Goal: Information Seeking & Learning: Understand process/instructions

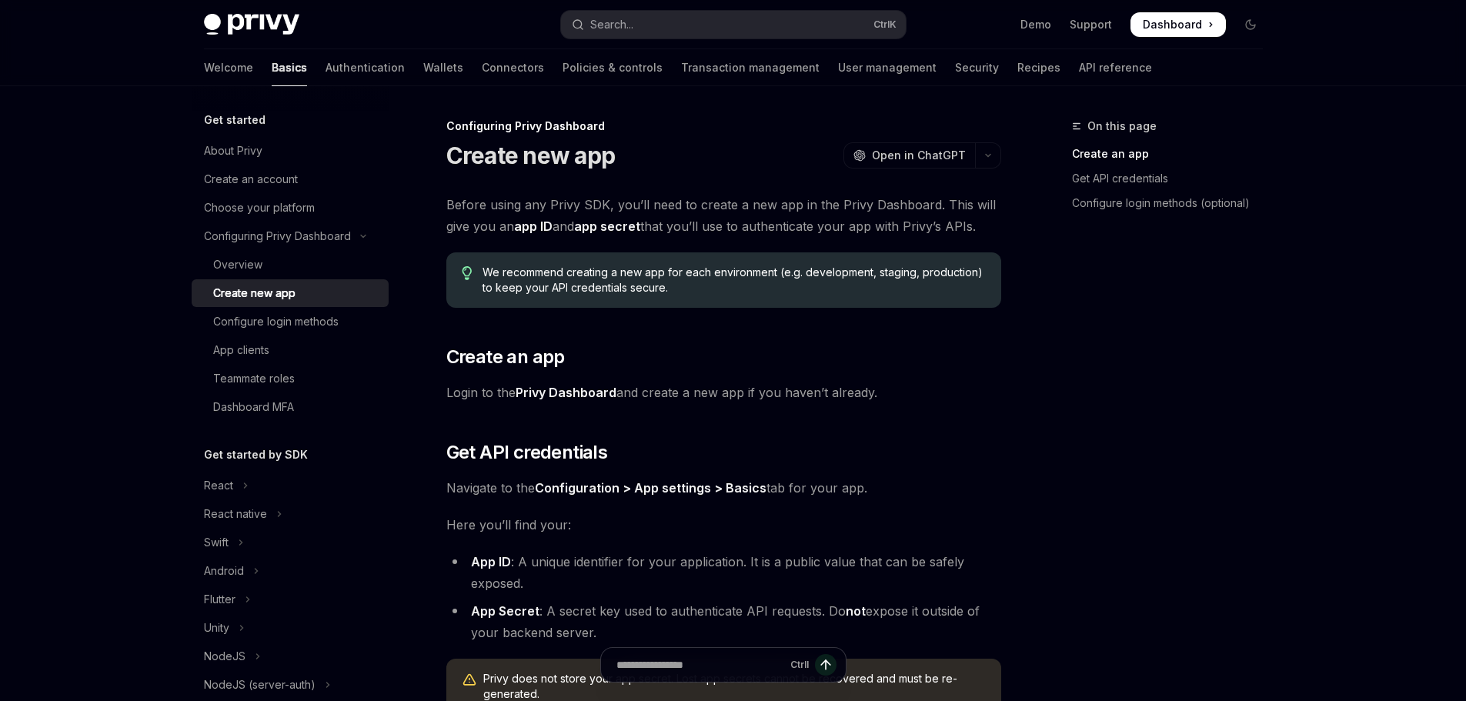
click at [592, 550] on div "Before using any Privy SDK, you’ll need to create a new app in the Privy Dashbo…" at bounding box center [723, 523] width 555 height 659
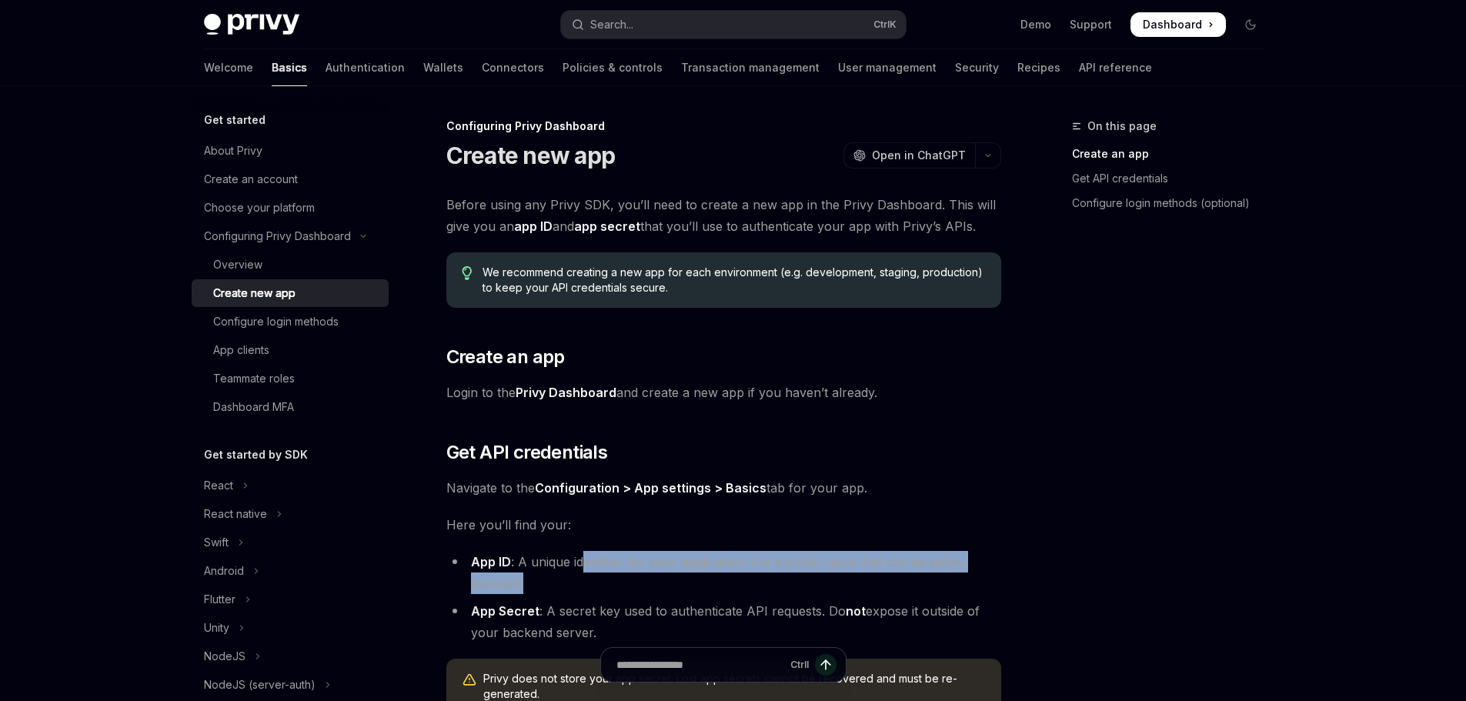
drag, startPoint x: 664, startPoint y: 560, endPoint x: 685, endPoint y: 575, distance: 25.4
click at [765, 577] on li "App ID : A unique identifier for your application. It is a public value that ca…" at bounding box center [723, 572] width 555 height 43
click at [629, 574] on li "App ID : A unique identifier for your application. It is a public value that ca…" at bounding box center [723, 572] width 555 height 43
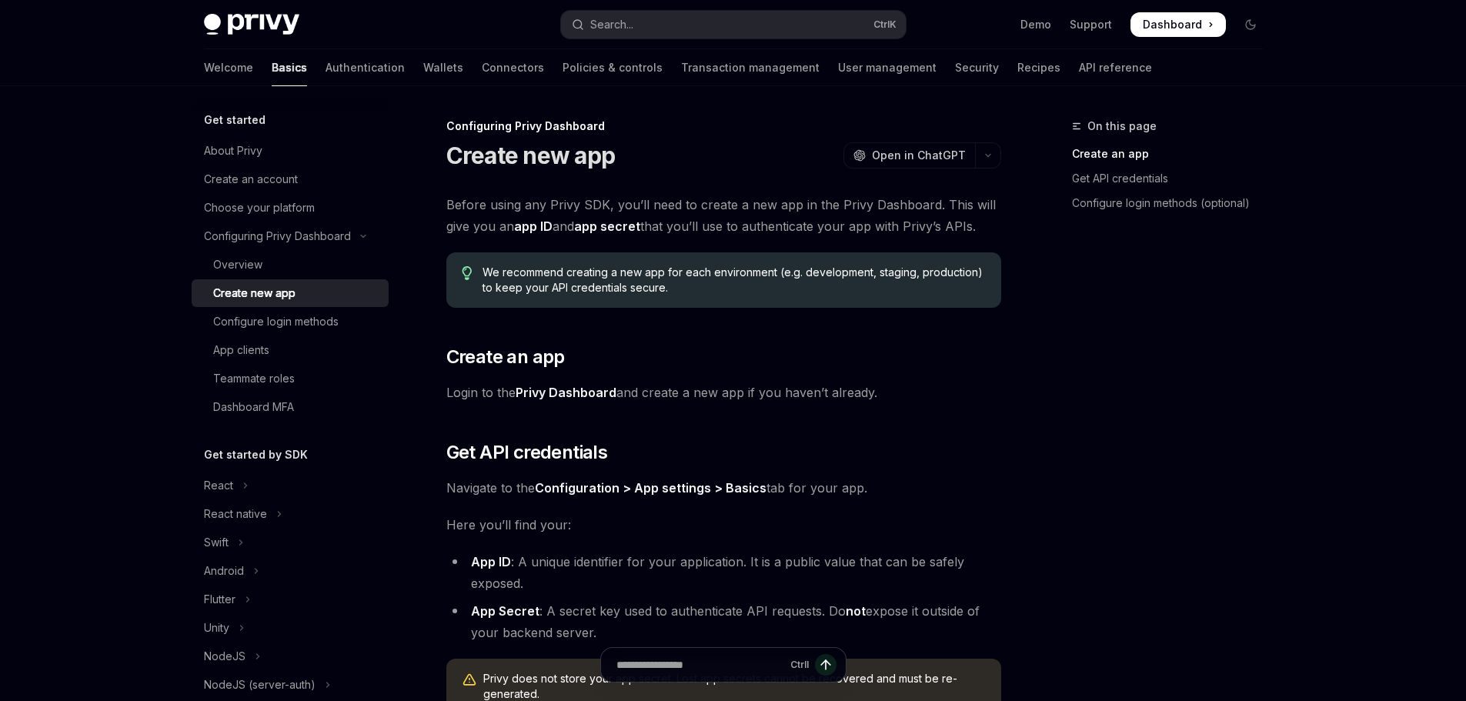
click at [667, 537] on div "Before using any Privy SDK, you’ll need to create a new app in the Privy Dashbo…" at bounding box center [723, 523] width 555 height 659
click at [942, 475] on div "Before using any Privy SDK, you’ll need to create a new app in the Privy Dashbo…" at bounding box center [723, 523] width 555 height 659
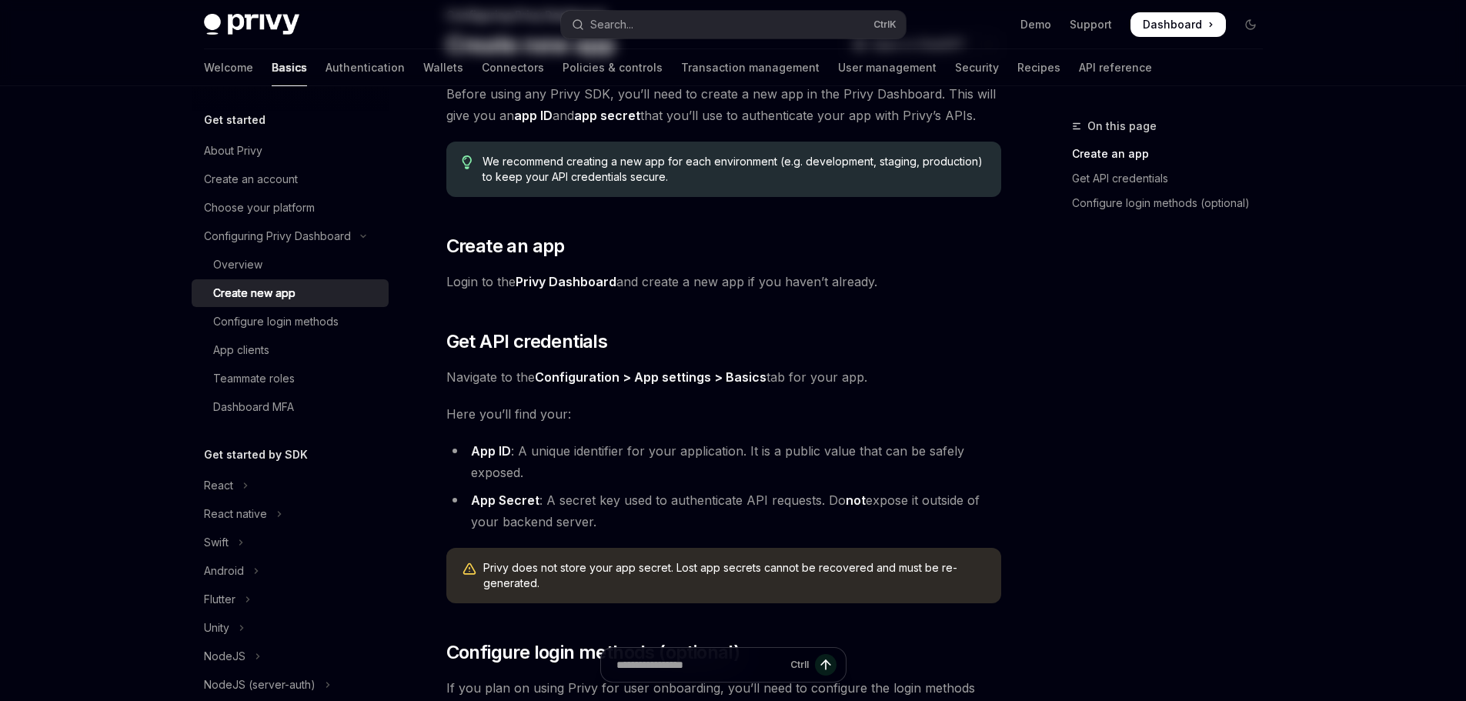
scroll to position [154, 0]
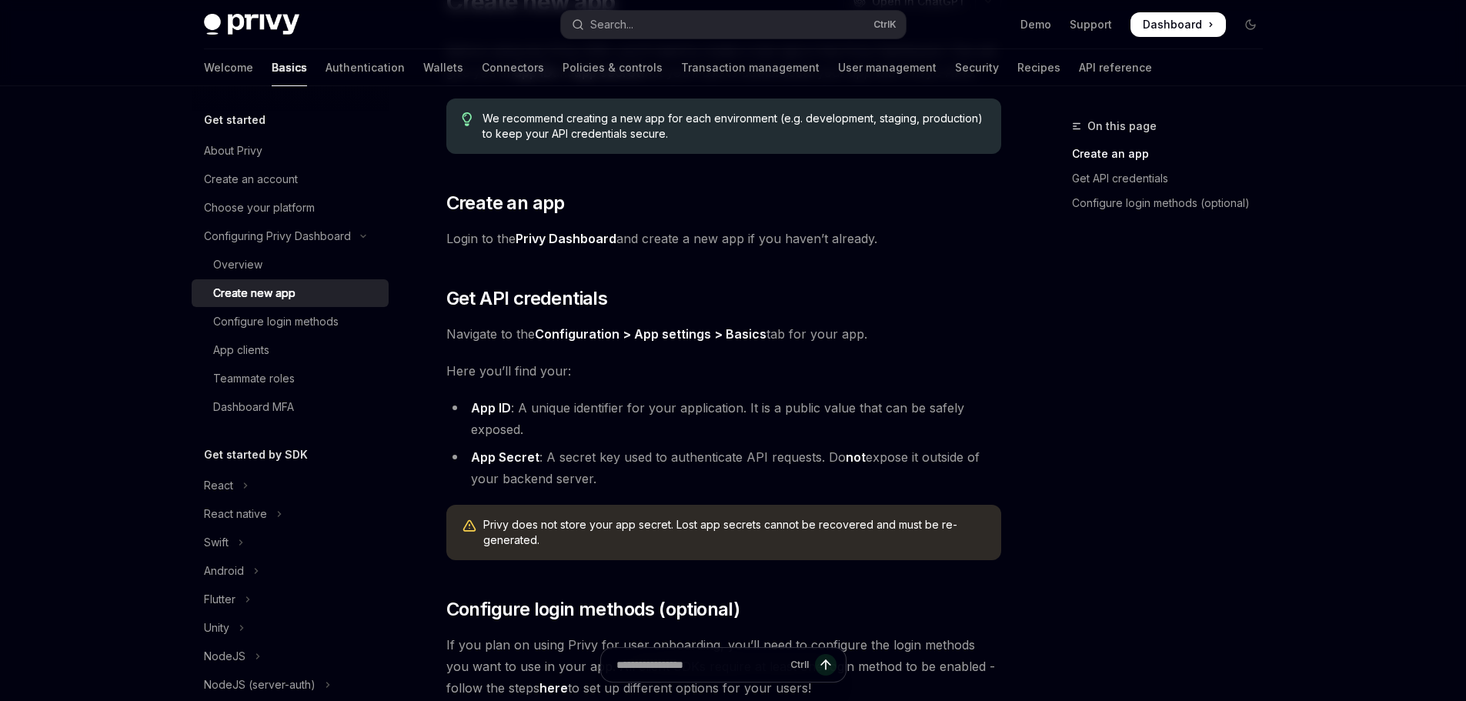
drag, startPoint x: 565, startPoint y: 454, endPoint x: 739, endPoint y: 470, distance: 175.4
click at [739, 470] on li "App Secret : A secret key used to authenticate API requests. Do not expose it o…" at bounding box center [723, 467] width 555 height 43
click at [1102, 468] on div "On this page Create an app Get API credentials Configure login methods (optiona…" at bounding box center [1158, 409] width 234 height 584
click at [632, 415] on li "App ID : A unique identifier for your application. It is a public value that ca…" at bounding box center [723, 418] width 555 height 43
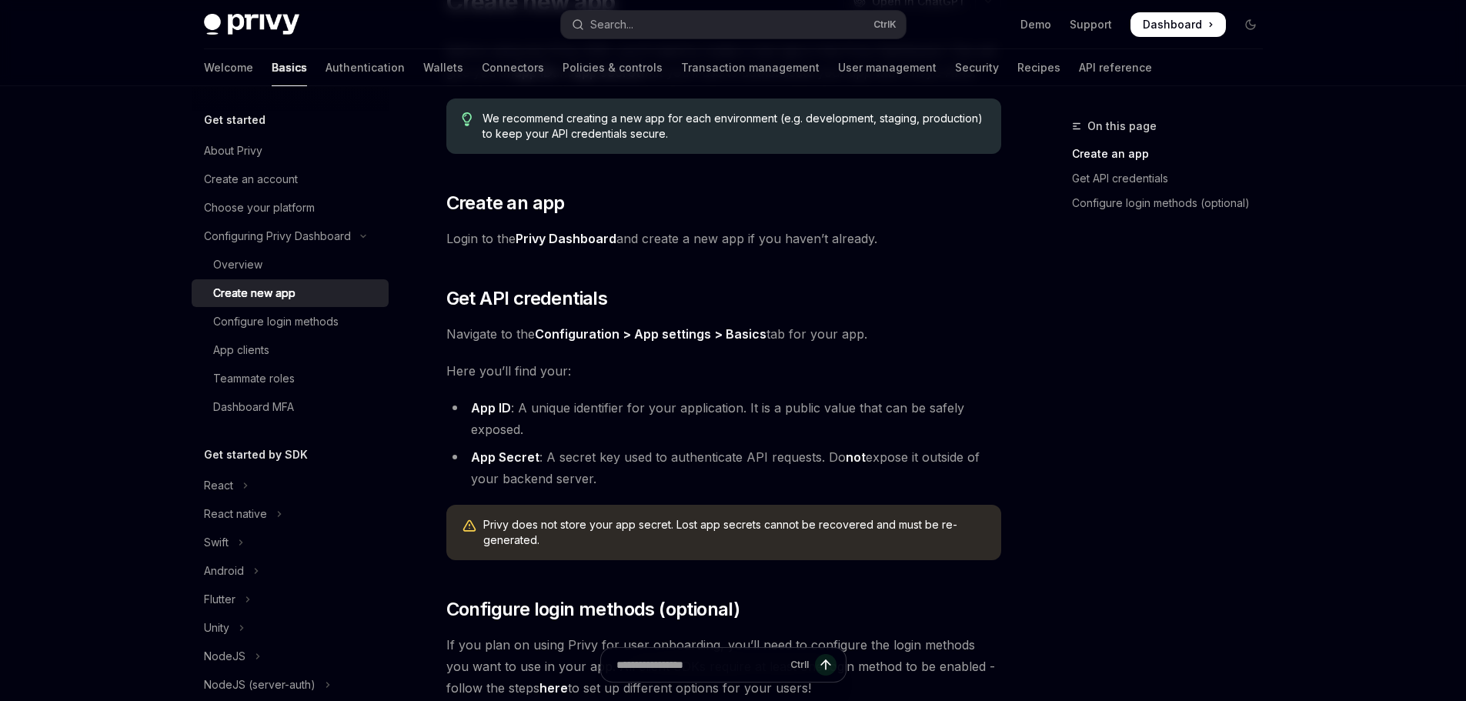
click at [57, 439] on div "Skip to main content Privy Docs home page Search... Ctrl K Demo Support Dashboa…" at bounding box center [733, 396] width 1466 height 1101
drag, startPoint x: 559, startPoint y: 414, endPoint x: 726, endPoint y: 481, distance: 179.9
click at [662, 469] on ul "App ID : A unique identifier for your application. It is a public value that ca…" at bounding box center [723, 443] width 555 height 92
click at [1039, 455] on div "On this page Create an app Get API credentials Configure login methods (optiona…" at bounding box center [733, 439] width 1083 height 1015
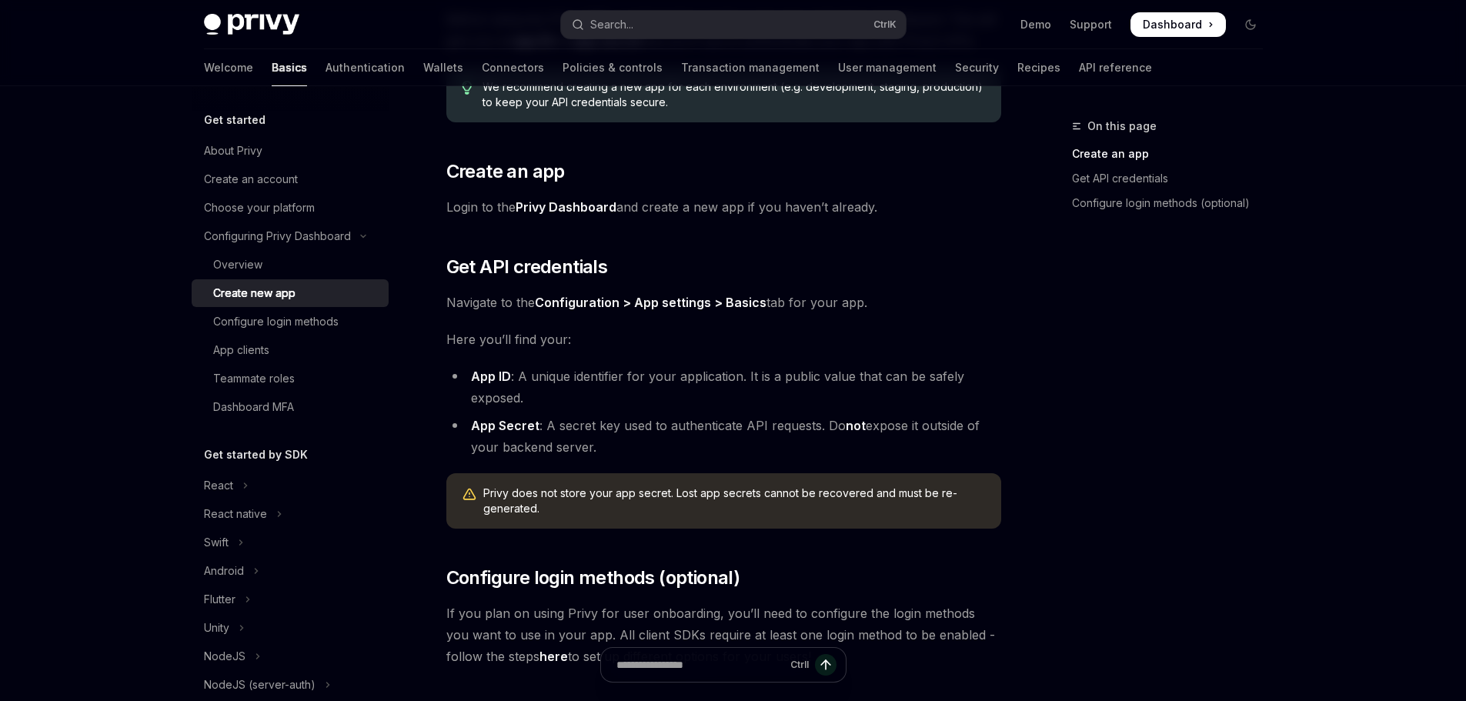
scroll to position [385, 0]
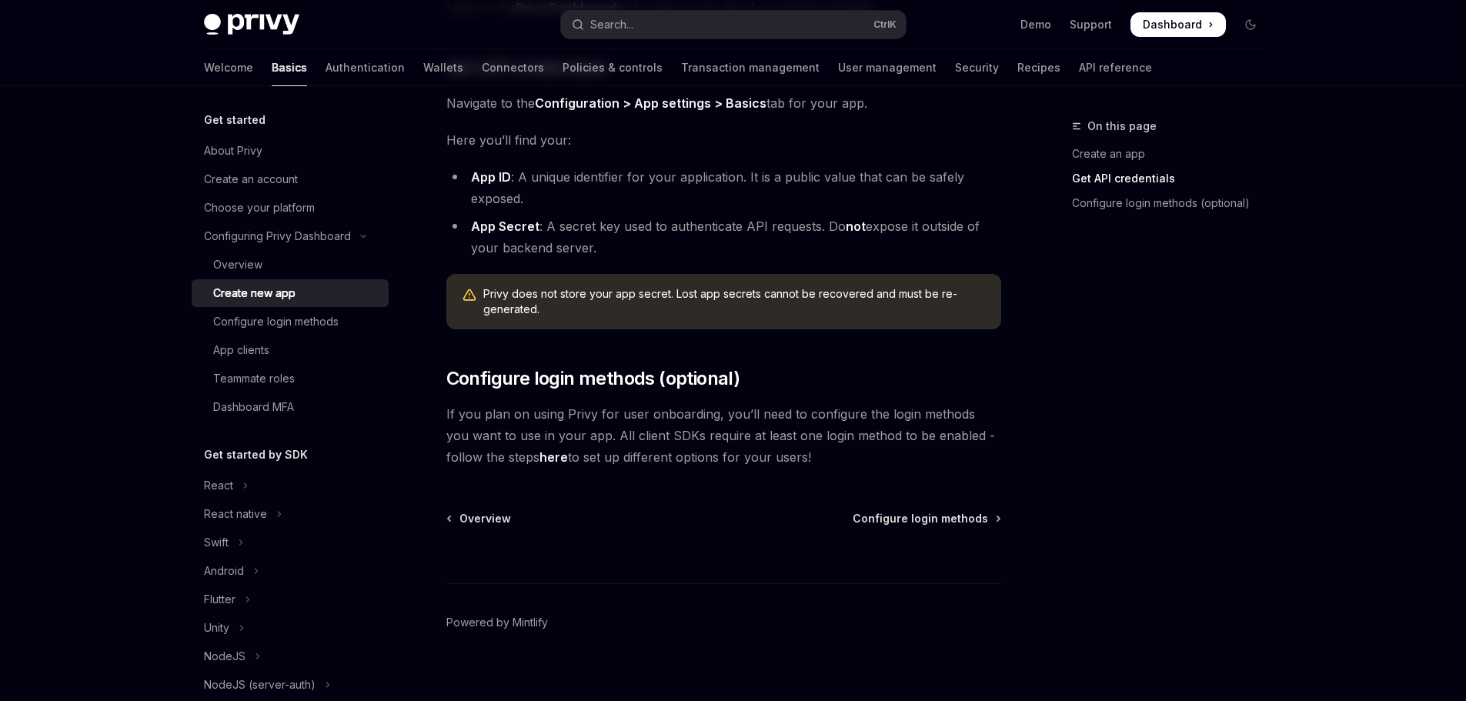
drag, startPoint x: 484, startPoint y: 413, endPoint x: 1032, endPoint y: 448, distance: 548.9
click at [791, 459] on span "If you plan on using Privy for user onboarding, you’ll need to configure the lo…" at bounding box center [723, 435] width 555 height 65
click at [1144, 435] on div "On this page Create an app Get API credentials Configure login methods (optiona…" at bounding box center [1158, 409] width 234 height 584
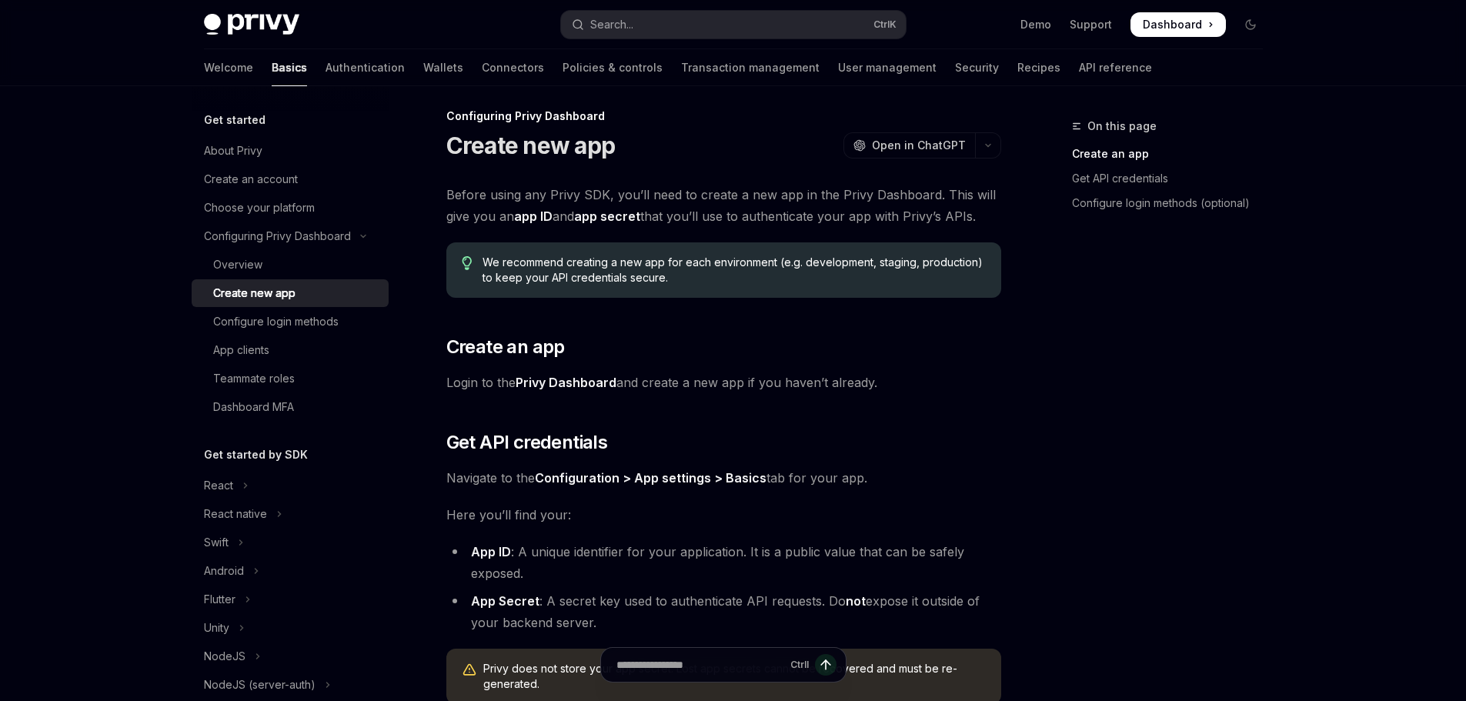
scroll to position [0, 0]
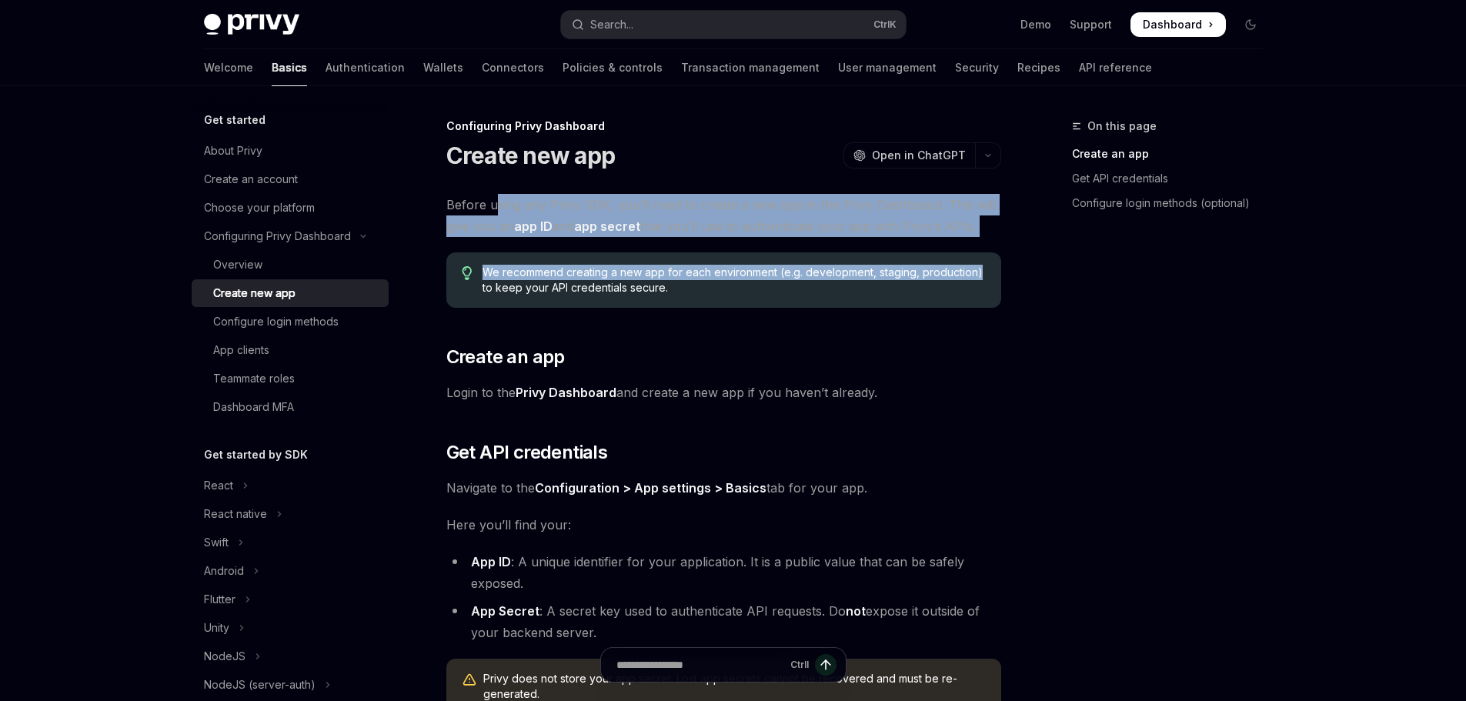
drag, startPoint x: 499, startPoint y: 208, endPoint x: 991, endPoint y: 239, distance: 493.4
click at [991, 239] on div "Before using any Privy SDK, you’ll need to create a new app in the Privy Dashbo…" at bounding box center [723, 523] width 555 height 659
click at [966, 224] on span "Before using any Privy SDK, you’ll need to create a new app in the Privy Dashbo…" at bounding box center [723, 215] width 555 height 43
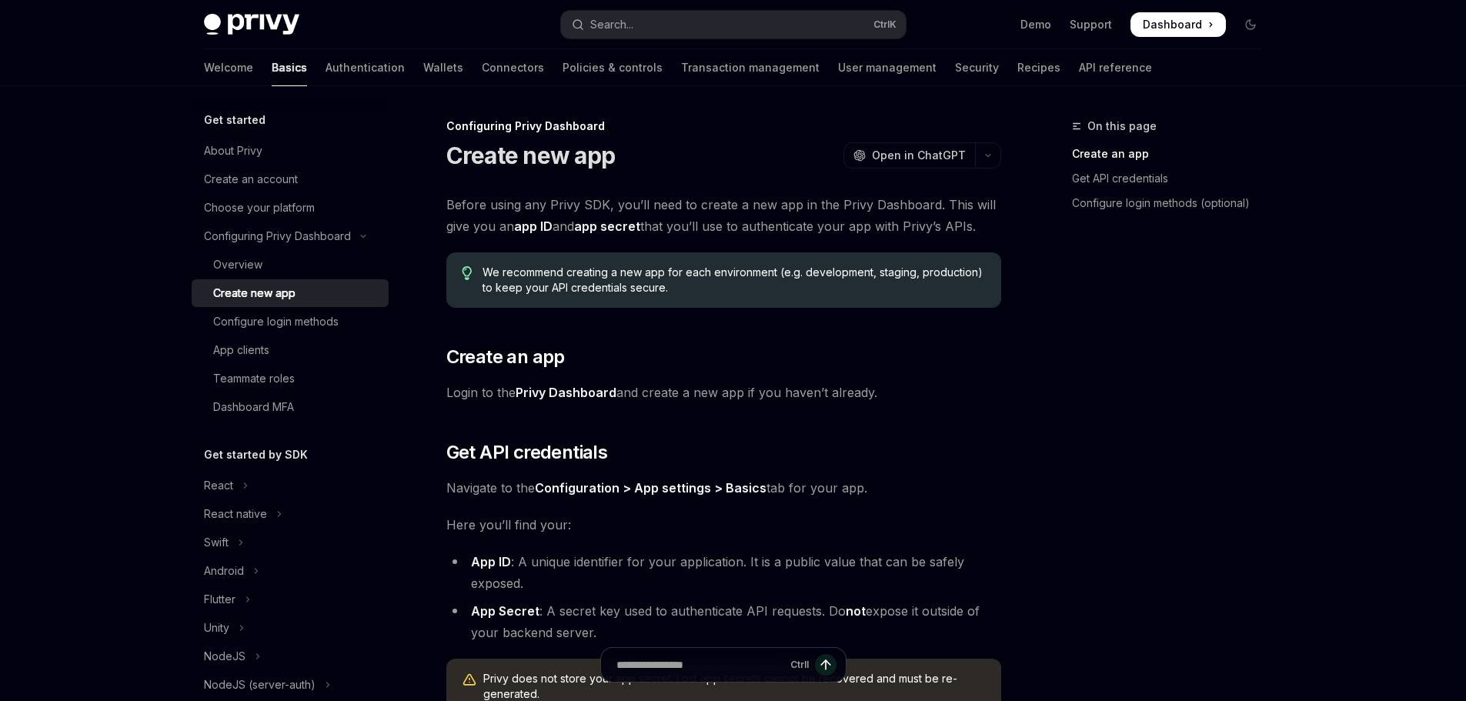
drag, startPoint x: 451, startPoint y: 232, endPoint x: 979, endPoint y: 227, distance: 527.8
click at [979, 227] on span "Before using any Privy SDK, you’ll need to create a new app in the Privy Dashbo…" at bounding box center [723, 215] width 555 height 43
click at [1176, 349] on div "On this page Create an app Get API credentials Configure login methods (optiona…" at bounding box center [1158, 409] width 234 height 584
click at [1101, 523] on div "On this page Create an app Get API credentials Configure login methods (optiona…" at bounding box center [1158, 409] width 234 height 584
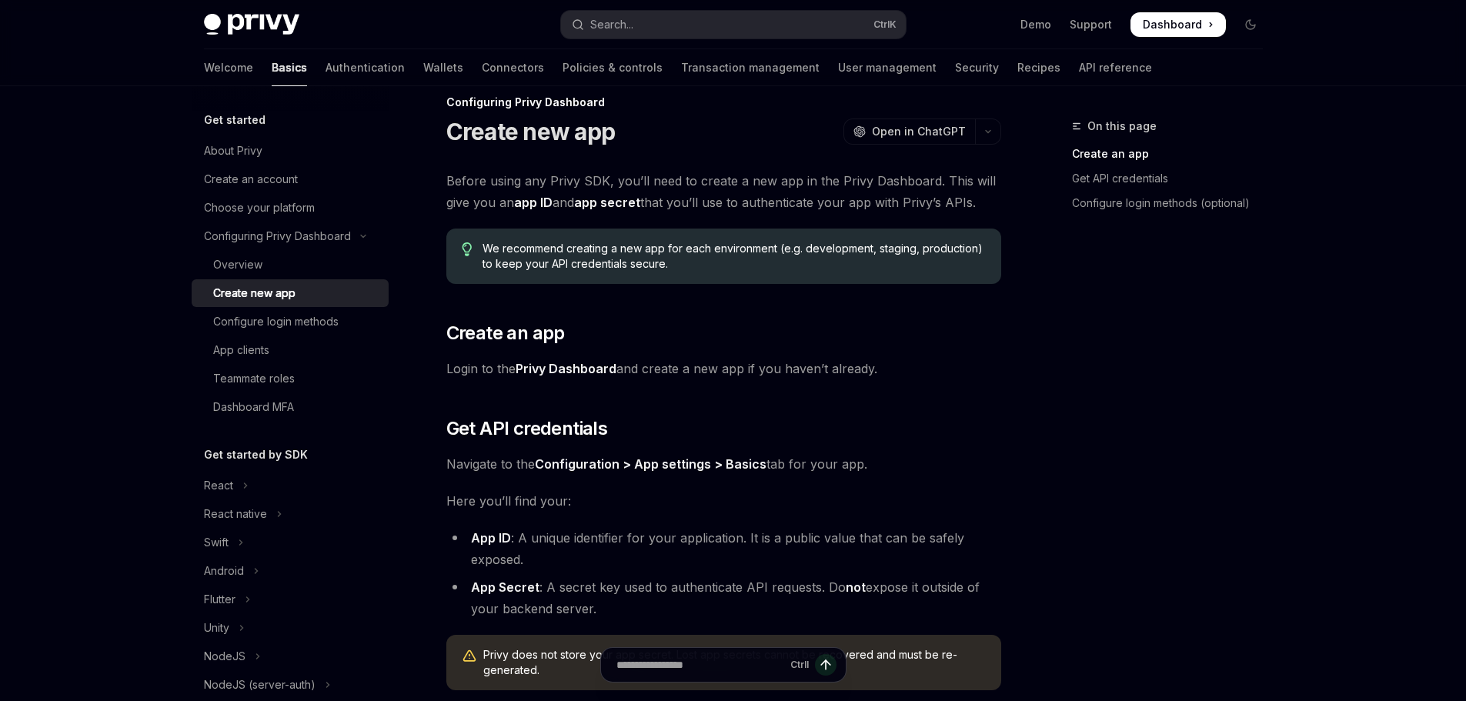
scroll to position [77, 0]
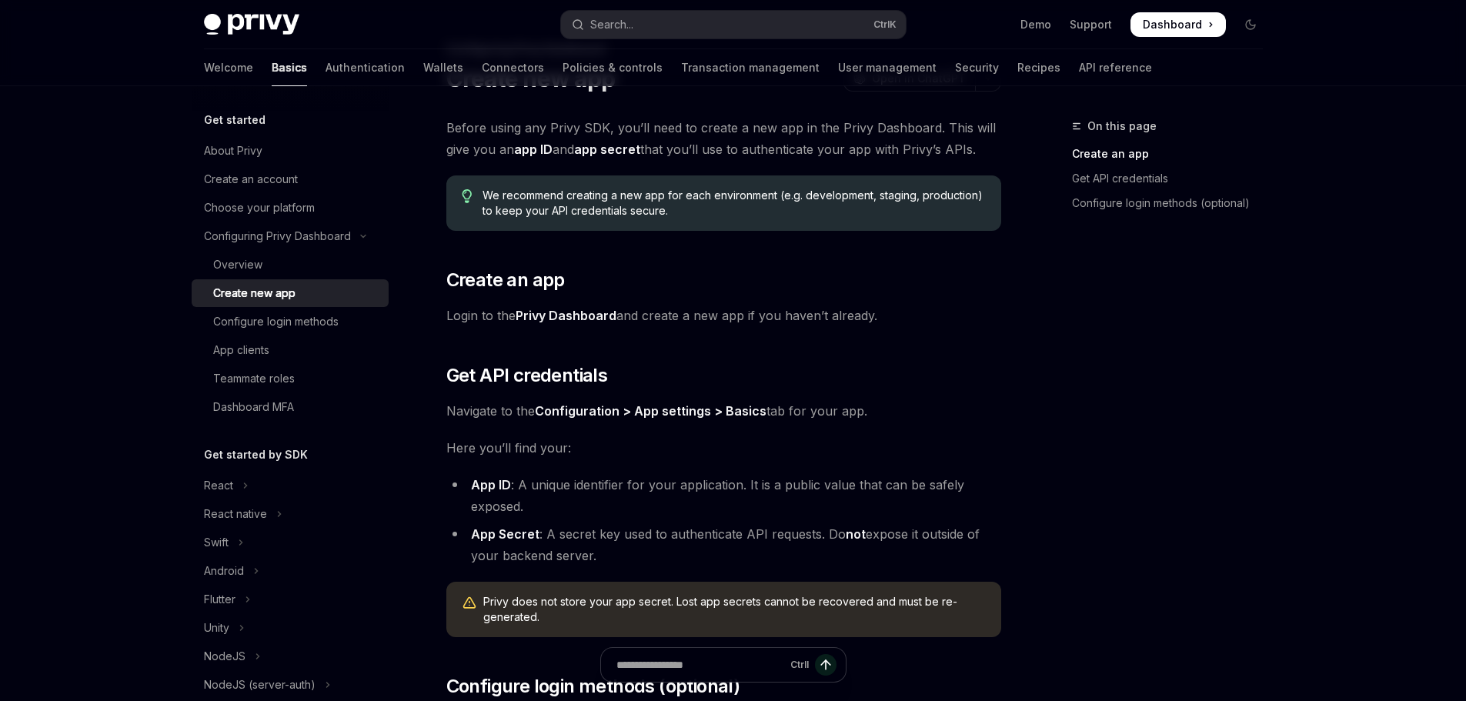
type textarea "*"
click at [1249, 344] on div "On this page Create an app Get API credentials Configure login methods (optiona…" at bounding box center [1158, 409] width 234 height 584
drag, startPoint x: 489, startPoint y: 482, endPoint x: 752, endPoint y: 559, distance: 273.4
click at [752, 559] on ul "App ID : A unique identifier for your application. It is a public value that ca…" at bounding box center [723, 520] width 555 height 92
click at [136, 158] on div "Skip to main content Privy Docs home page Search... Ctrl K Demo Support Dashboa…" at bounding box center [733, 473] width 1466 height 1101
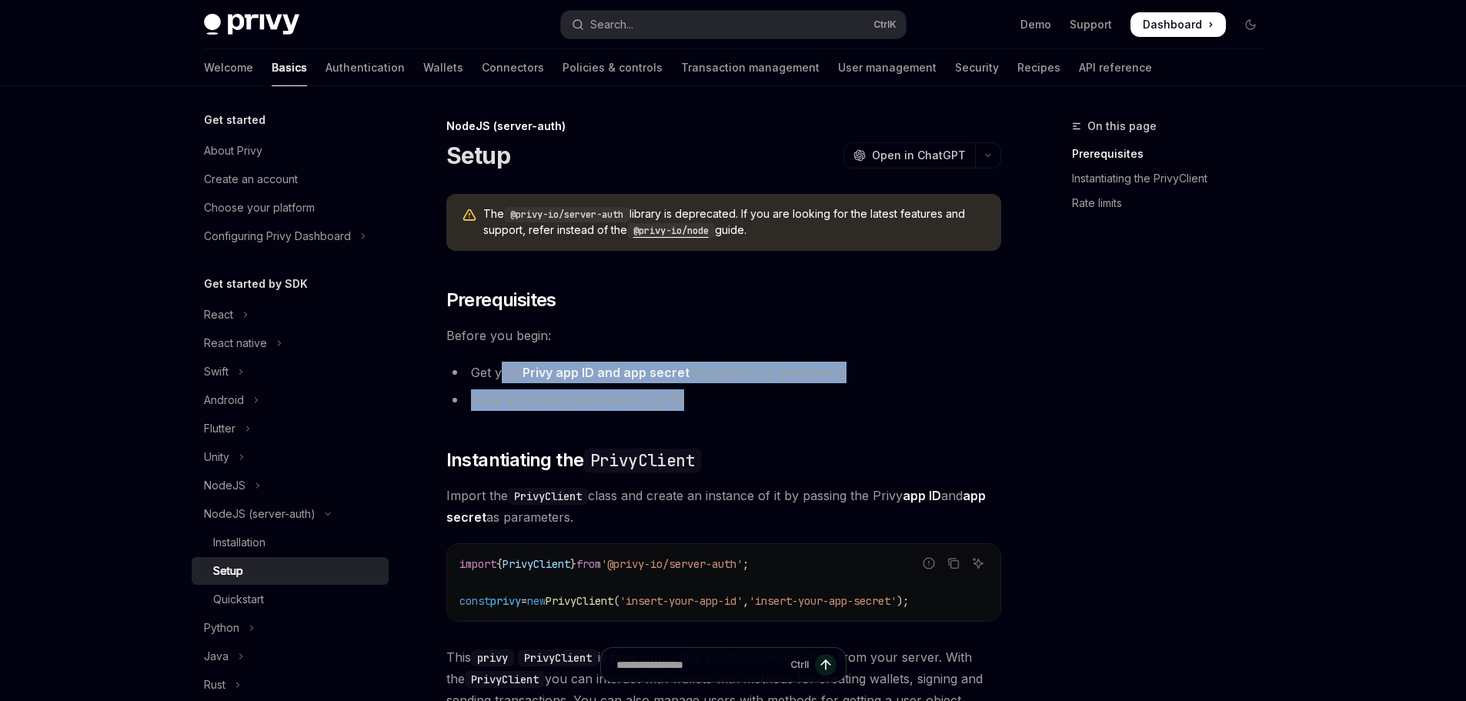
drag, startPoint x: 504, startPoint y: 377, endPoint x: 852, endPoint y: 401, distance: 348.6
click at [693, 397] on ul "Get your Privy app ID and app secret from the Privy Dashboard Have a minimum No…" at bounding box center [723, 386] width 555 height 49
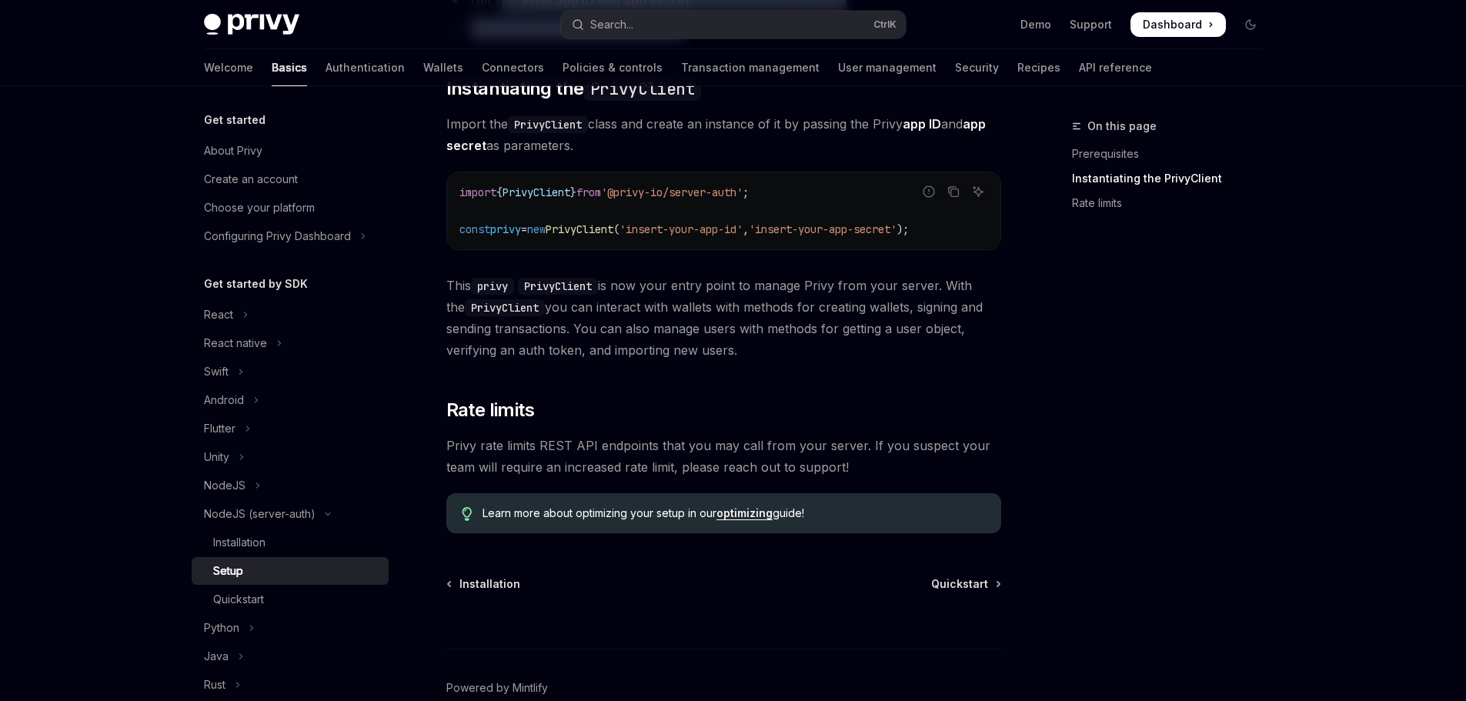
scroll to position [385, 0]
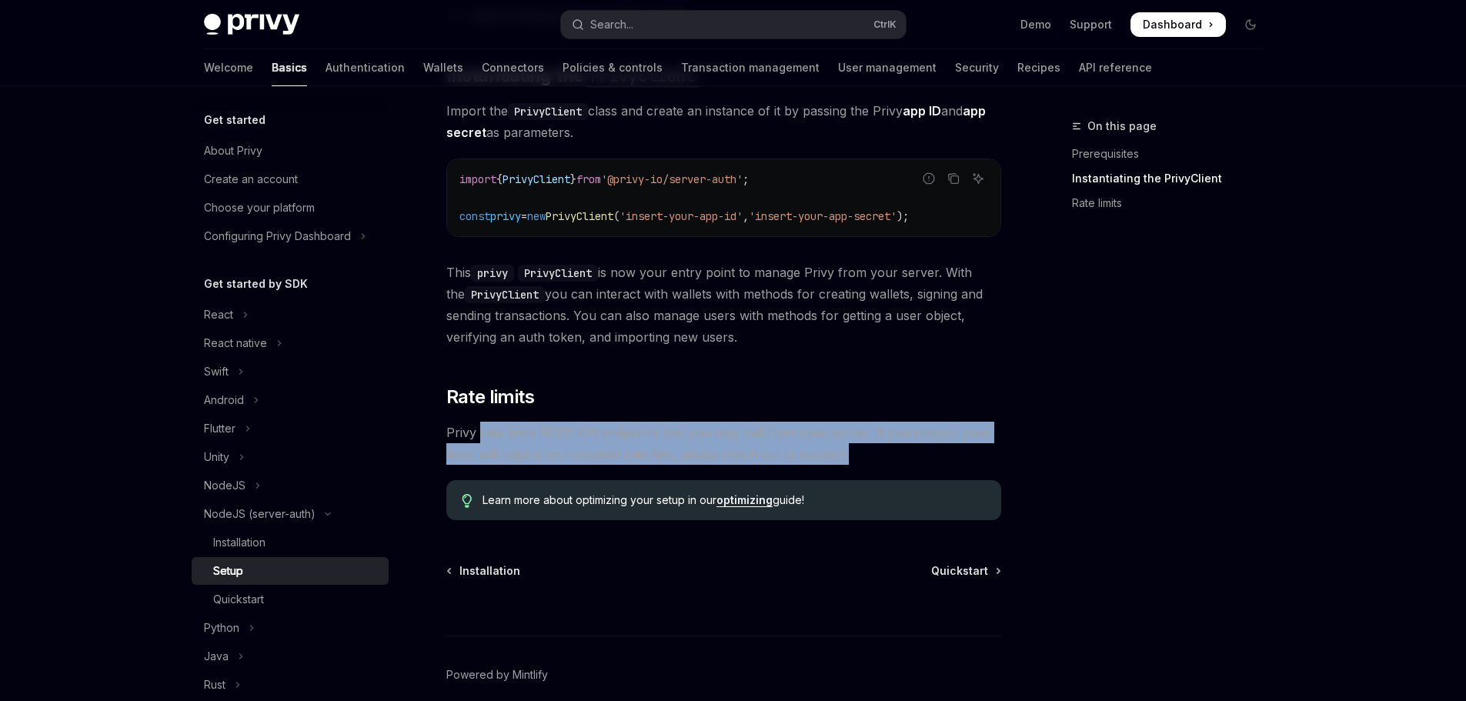
drag, startPoint x: 478, startPoint y: 433, endPoint x: 882, endPoint y: 455, distance: 404.5
click at [876, 453] on span "Privy rate limits REST API endpoints that you may call from your server. If you…" at bounding box center [723, 443] width 555 height 43
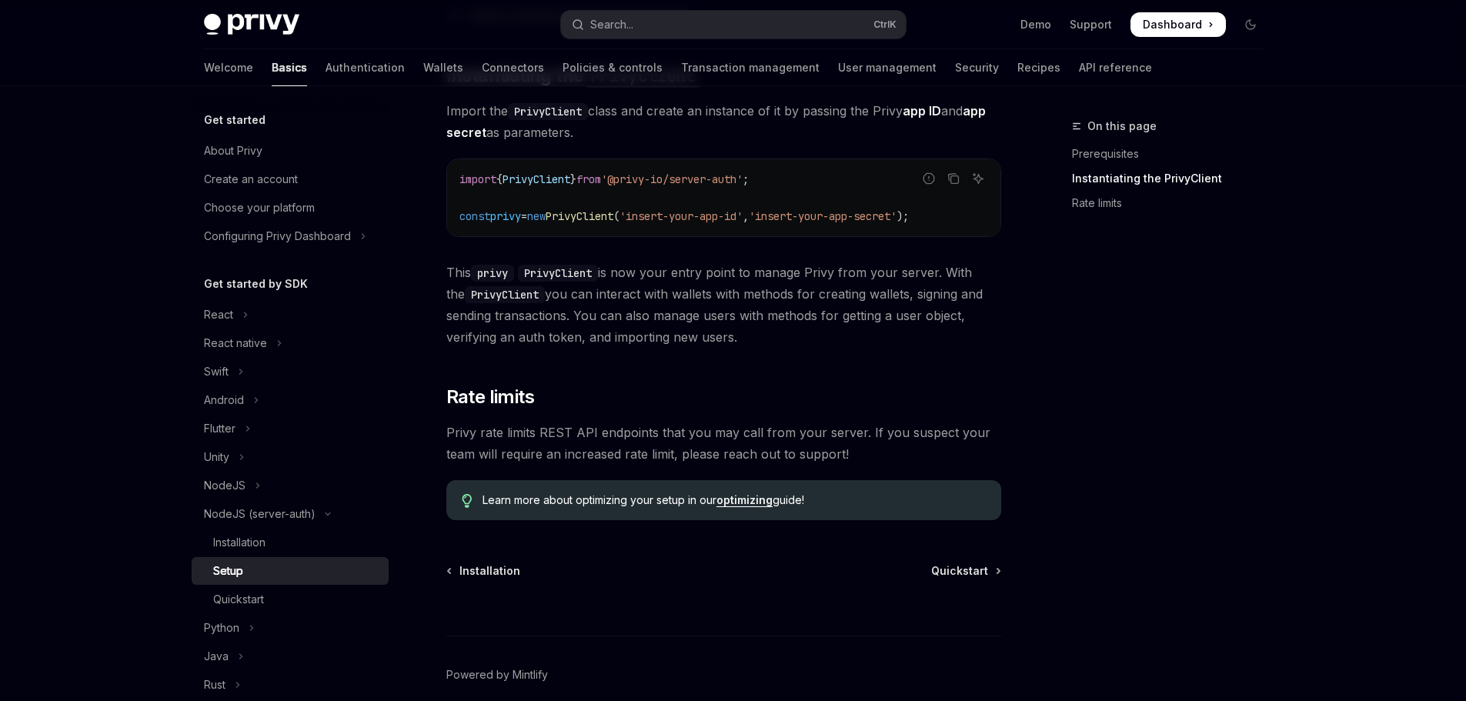
click at [1092, 442] on div "On this page Prerequisites Instantiating the PrivyClient Rate limits" at bounding box center [1158, 409] width 234 height 584
click at [135, 281] on div "Skip to main content Privy Docs home page Search... Ctrl K Demo Support Dashboa…" at bounding box center [733, 191] width 1466 height 1153
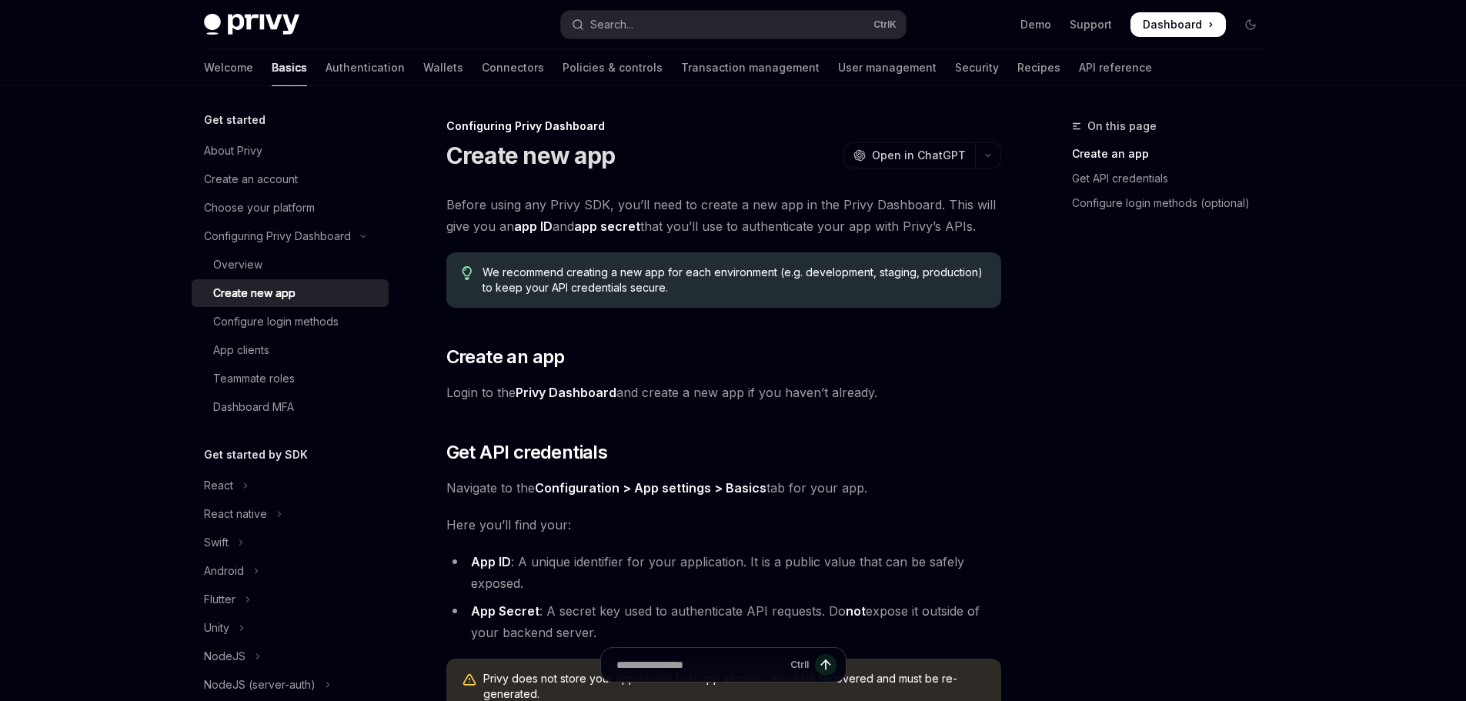
drag, startPoint x: 1159, startPoint y: 276, endPoint x: 1142, endPoint y: 275, distance: 17.0
